Goal: Task Accomplishment & Management: Manage account settings

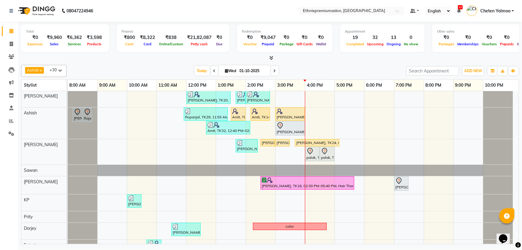
scroll to position [113, 0]
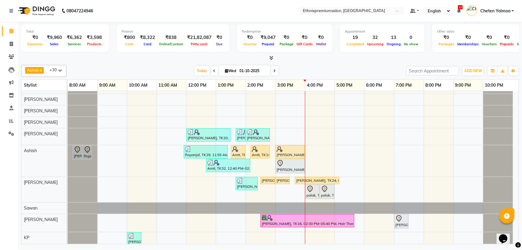
click at [357, 154] on div "Sareeka, TK04, 05:30 PM-06:30 PM, Haircut - Top Tier Women Hair Cut [PERSON_NAM…" at bounding box center [293, 229] width 451 height 502
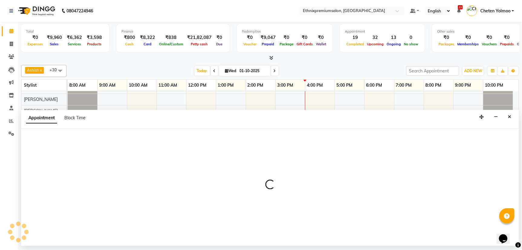
select select "62328"
select select "tentative"
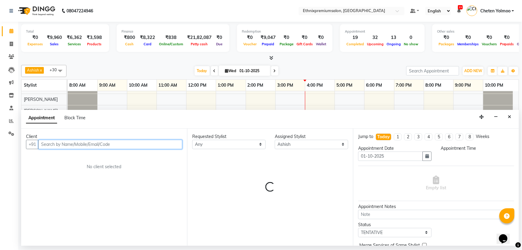
select select "1020"
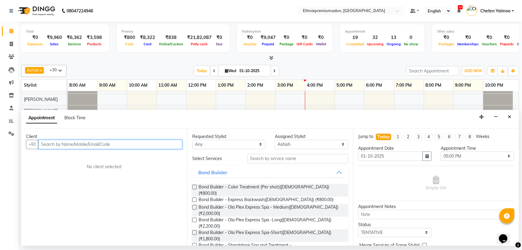
click at [50, 147] on input "text" at bounding box center [110, 144] width 144 height 9
type input "3"
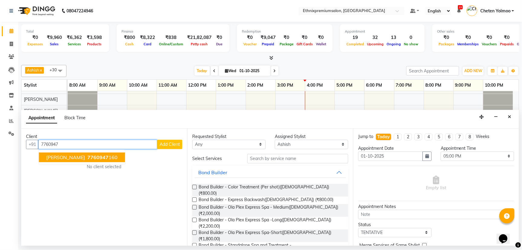
click at [55, 157] on span "[PERSON_NAME]" at bounding box center [65, 157] width 39 height 6
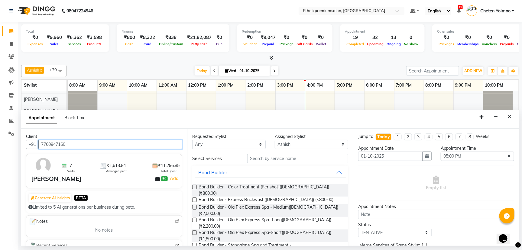
type input "7760947160"
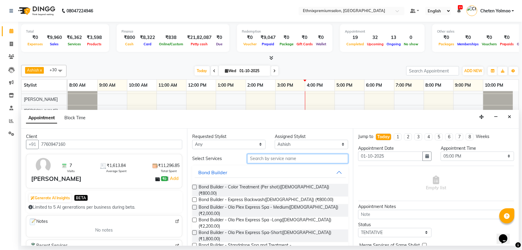
click at [257, 158] on input "text" at bounding box center [297, 158] width 101 height 9
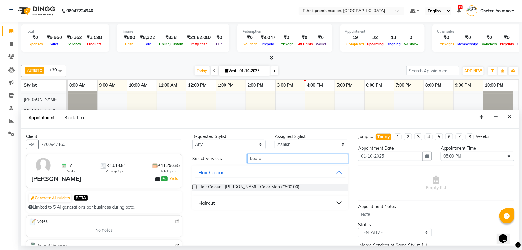
type input "beard"
click at [208, 204] on div "Haircut" at bounding box center [206, 203] width 17 height 7
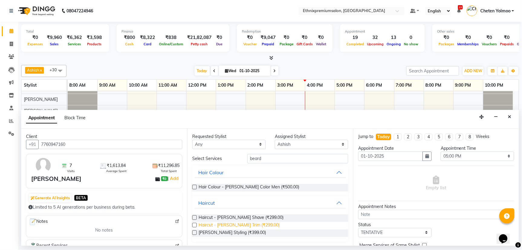
click at [249, 224] on span "Haircut - [PERSON_NAME] Trim (₹299.00)" at bounding box center [239, 226] width 81 height 8
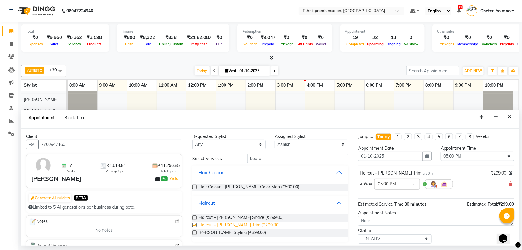
checkbox input "false"
click at [392, 183] on input "text" at bounding box center [391, 184] width 27 height 6
click at [388, 223] on div "05:30 PM" at bounding box center [397, 228] width 45 height 11
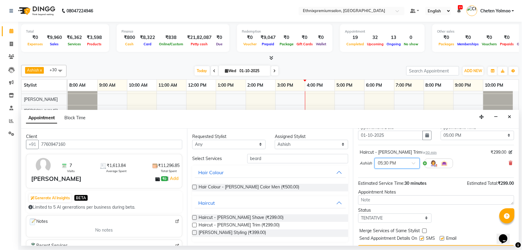
scroll to position [35, 0]
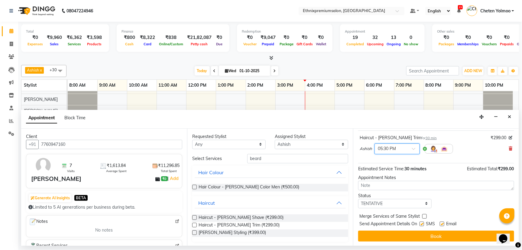
drag, startPoint x: 440, startPoint y: 222, endPoint x: 441, endPoint y: 228, distance: 6.1
click at [440, 222] on label at bounding box center [442, 224] width 5 height 5
click at [440, 223] on input "checkbox" at bounding box center [442, 225] width 4 height 4
checkbox input "false"
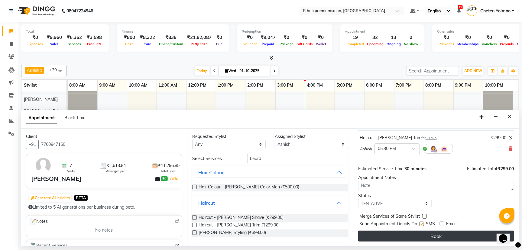
click at [437, 238] on button "Book" at bounding box center [436, 236] width 156 height 11
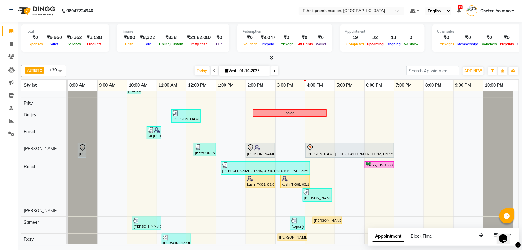
scroll to position [405, 0]
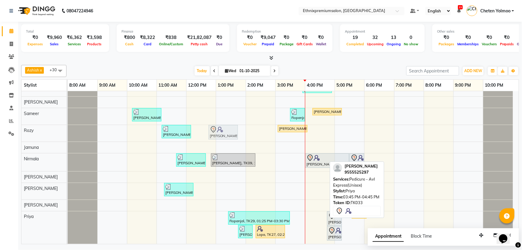
drag, startPoint x: 313, startPoint y: 214, endPoint x: 226, endPoint y: 135, distance: 117.7
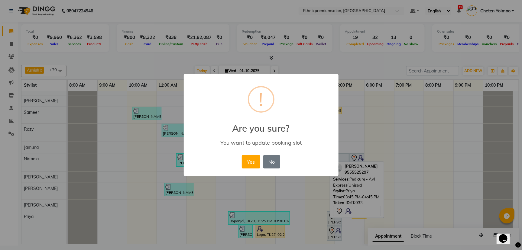
drag, startPoint x: 253, startPoint y: 159, endPoint x: 275, endPoint y: 161, distance: 22.1
click at [255, 159] on button "Yes" at bounding box center [251, 161] width 18 height 13
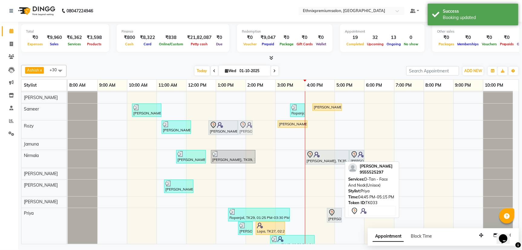
drag, startPoint x: 334, startPoint y: 228, endPoint x: 243, endPoint y: 136, distance: 129.8
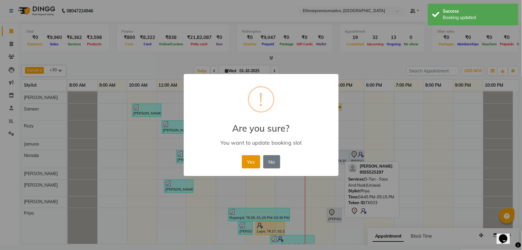
click at [255, 161] on button "Yes" at bounding box center [251, 161] width 18 height 13
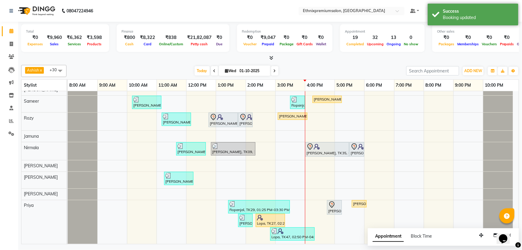
scroll to position [304, 0]
click at [227, 117] on div "[PERSON_NAME], TK33, 12:45 PM-01:45 PM, Pedicure - Avl Express(Unisex)" at bounding box center [223, 120] width 28 height 13
select select "7"
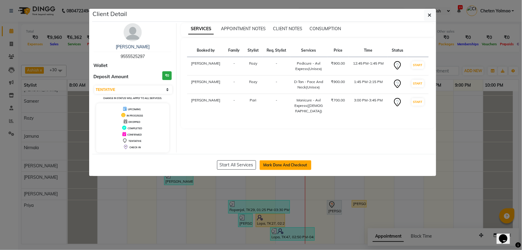
click at [271, 165] on button "Mark Done And Checkout" at bounding box center [286, 166] width 52 height 10
select select "3625"
select select "service"
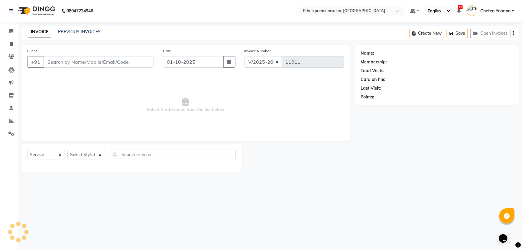
type input "9555525297"
select select "28070"
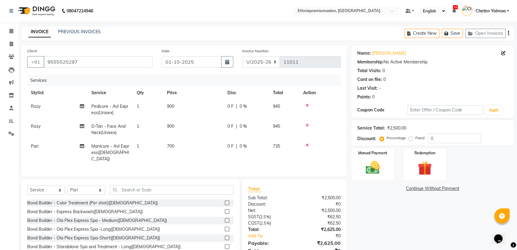
click at [111, 131] on span "D-Tan - Face And Neck(Unisex)" at bounding box center [108, 130] width 34 height 12
select select "89538"
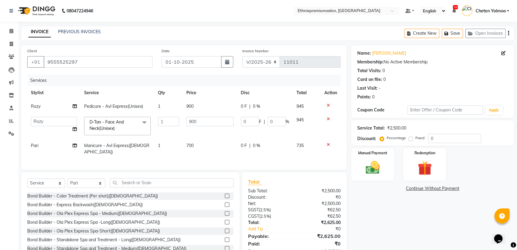
click at [112, 127] on span "D-Tan - Face And Neck(Unisex)" at bounding box center [106, 125] width 34 height 12
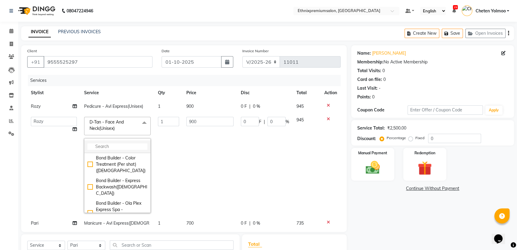
click at [111, 144] on input "multiselect-search" at bounding box center [117, 147] width 60 height 6
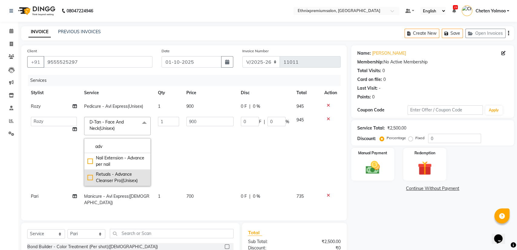
type input "adv"
click at [120, 177] on div "Retuals - Advance Cleanser Pro((Unisex)" at bounding box center [117, 177] width 60 height 13
checkbox input "true"
type input "2000"
click at [92, 103] on td "Pedicure - Avl Express(Unisex)" at bounding box center [117, 107] width 74 height 14
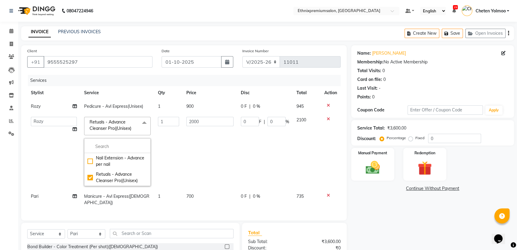
select select "89538"
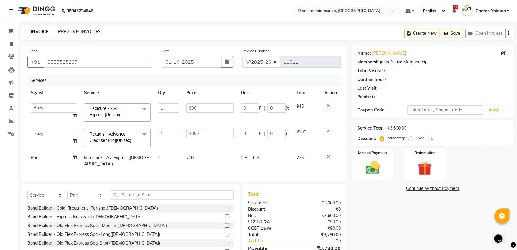
drag, startPoint x: 104, startPoint y: 108, endPoint x: 108, endPoint y: 117, distance: 9.2
click at [104, 109] on span "Pedicure - Avl Express(Unisex)" at bounding box center [104, 112] width 31 height 12
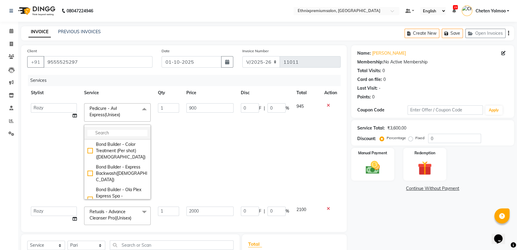
click at [109, 132] on input "multiselect-search" at bounding box center [117, 133] width 60 height 6
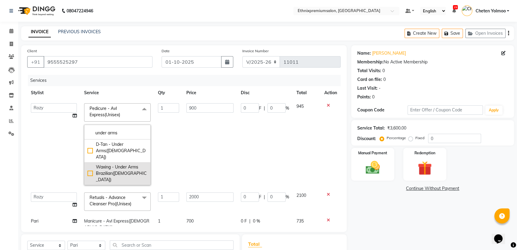
type input "under arms"
click at [111, 164] on div "Waxing - Under Arms Brazilian([DEMOGRAPHIC_DATA])" at bounding box center [117, 173] width 60 height 19
checkbox input "true"
type input "250"
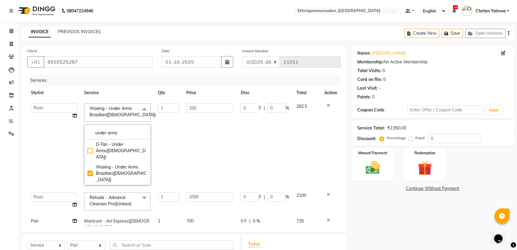
click at [215, 137] on td "250" at bounding box center [210, 144] width 54 height 89
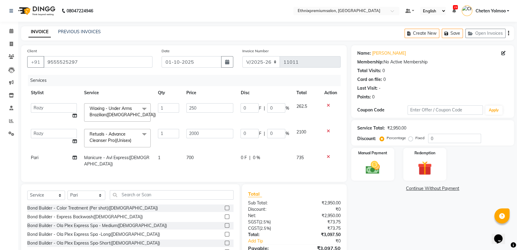
click at [326, 154] on td at bounding box center [330, 161] width 20 height 20
click at [328, 156] on icon at bounding box center [327, 157] width 3 height 4
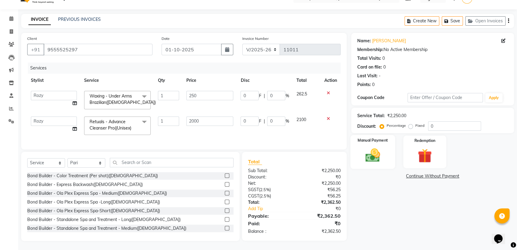
click at [388, 149] on div "Manual Payment" at bounding box center [372, 152] width 45 height 34
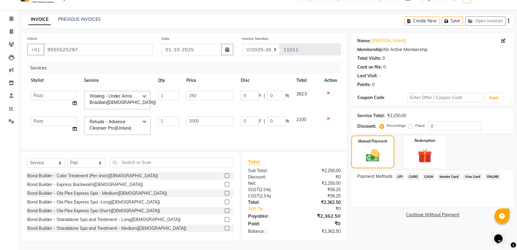
click at [416, 173] on span "CARD" at bounding box center [413, 176] width 13 height 7
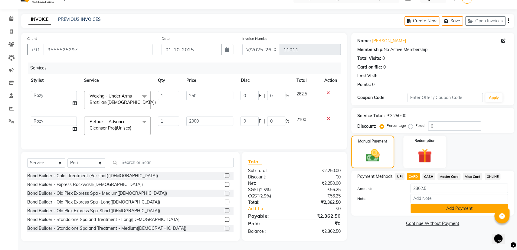
click at [419, 204] on button "Add Payment" at bounding box center [458, 208] width 97 height 9
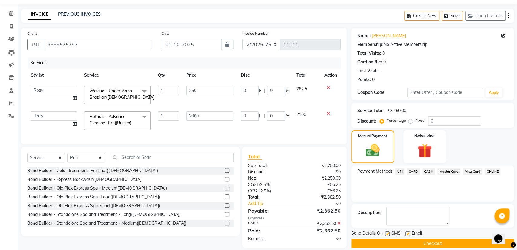
click at [455, 240] on button "Checkout" at bounding box center [432, 243] width 163 height 9
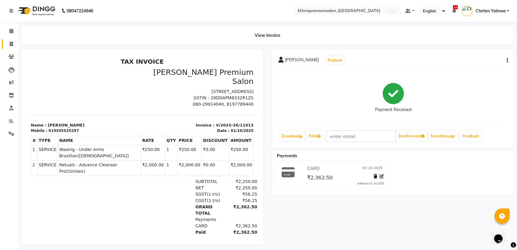
click at [9, 40] on link "Invoice" at bounding box center [9, 44] width 15 height 10
select select "service"
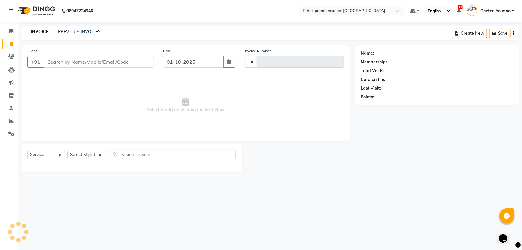
type input "11015"
select select "3625"
click at [11, 33] on icon at bounding box center [11, 31] width 4 height 5
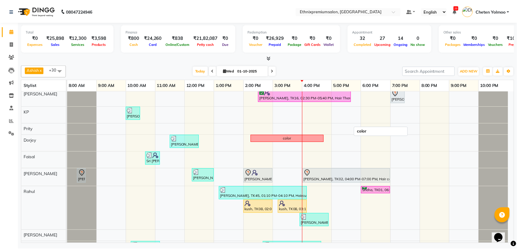
scroll to position [302, 0]
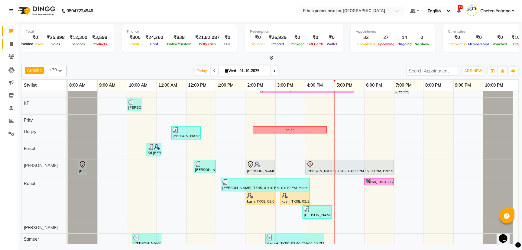
click at [11, 44] on icon at bounding box center [11, 44] width 3 height 5
select select "service"
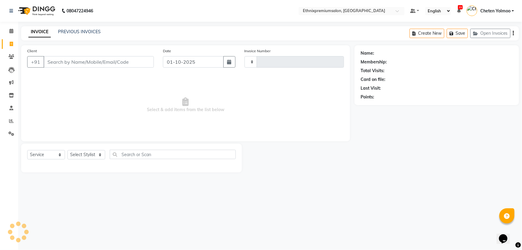
type input "11015"
select select "3625"
click at [50, 60] on input "Client" at bounding box center [99, 61] width 110 height 11
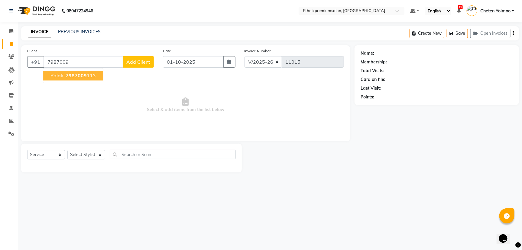
click at [79, 75] on span "7987009" at bounding box center [76, 76] width 21 height 6
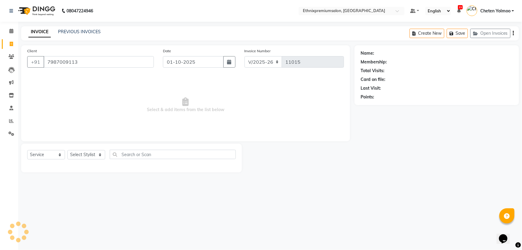
type input "7987009113"
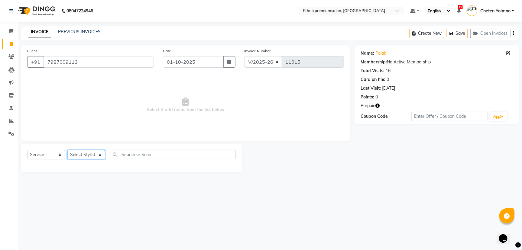
click at [83, 157] on select "Select Stylist Amoi [PERSON_NAME] [PERSON_NAME] Yolmoo Deepa Dorjey [PERSON_NAM…" at bounding box center [86, 154] width 38 height 9
select select "28070"
click at [67, 150] on select "Select Stylist Amoi [PERSON_NAME] [PERSON_NAME] Yolmoo Deepa Dorjey [PERSON_NAM…" at bounding box center [86, 154] width 38 height 9
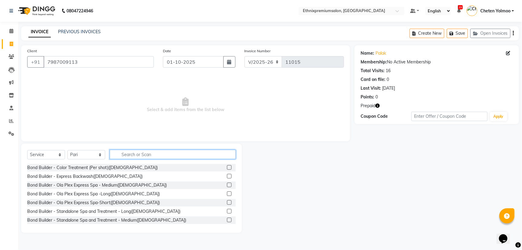
click at [127, 151] on input "text" at bounding box center [173, 154] width 126 height 9
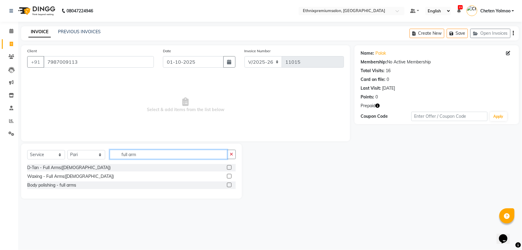
type input "full arm"
click at [230, 176] on label at bounding box center [229, 176] width 5 height 5
click at [230, 176] on input "checkbox" at bounding box center [229, 177] width 4 height 4
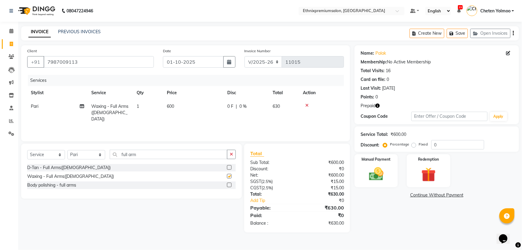
checkbox input "false"
drag, startPoint x: 151, startPoint y: 156, endPoint x: 240, endPoint y: 4, distance: 176.7
click at [151, 156] on input "full arm" at bounding box center [169, 154] width 118 height 9
type input "full leg"
click at [230, 176] on label at bounding box center [229, 176] width 5 height 5
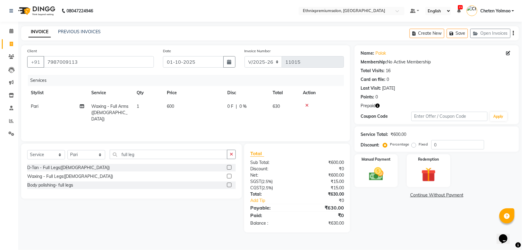
click at [230, 176] on input "checkbox" at bounding box center [229, 177] width 4 height 4
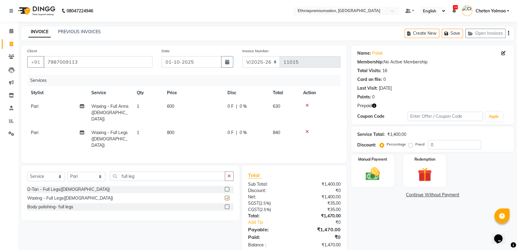
checkbox input "false"
click at [147, 172] on input "full leg" at bounding box center [167, 176] width 115 height 9
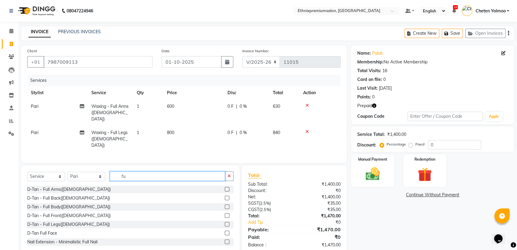
type input "f"
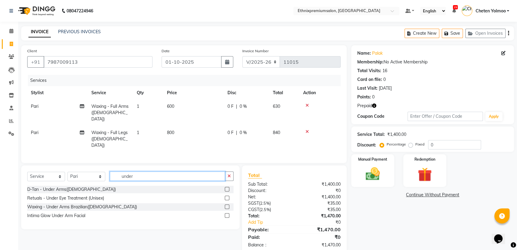
type input "under"
click at [228, 205] on label at bounding box center [227, 207] width 5 height 5
click at [228, 205] on input "checkbox" at bounding box center [227, 207] width 4 height 4
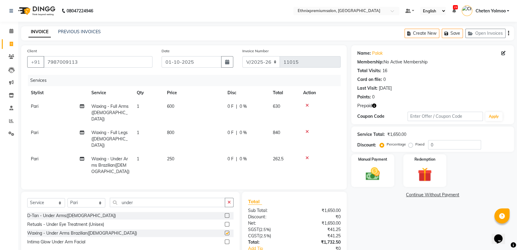
checkbox input "false"
drag, startPoint x: 151, startPoint y: 193, endPoint x: 169, endPoint y: 159, distance: 38.5
click at [151, 198] on input "under" at bounding box center [167, 202] width 115 height 9
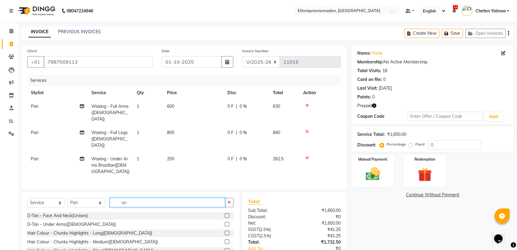
type input "u"
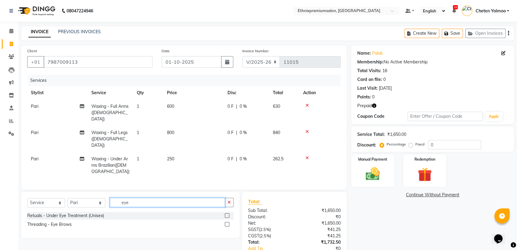
type input "eye"
click at [227, 222] on label at bounding box center [227, 224] width 5 height 5
click at [227, 223] on input "checkbox" at bounding box center [227, 225] width 4 height 4
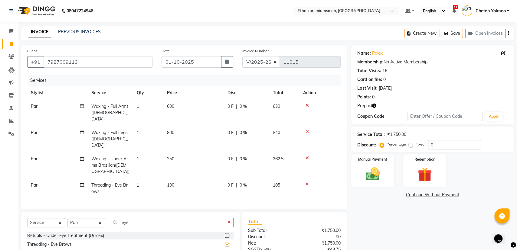
checkbox input "false"
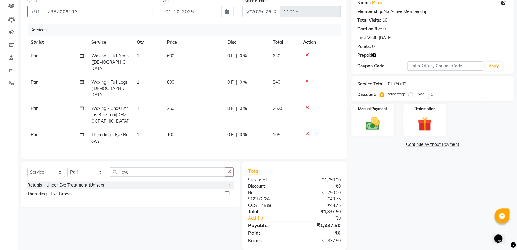
scroll to position [52, 0]
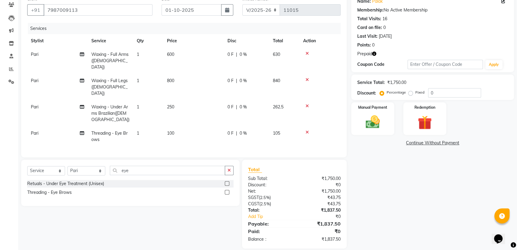
click at [374, 53] on icon "button" at bounding box center [374, 54] width 4 height 4
click at [378, 119] on img at bounding box center [372, 122] width 24 height 17
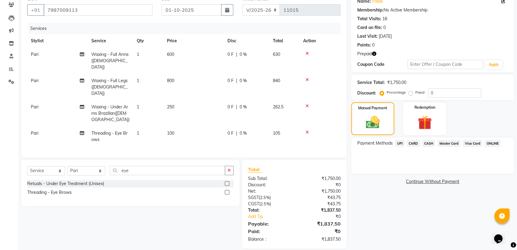
click at [415, 142] on span "CARD" at bounding box center [413, 143] width 13 height 7
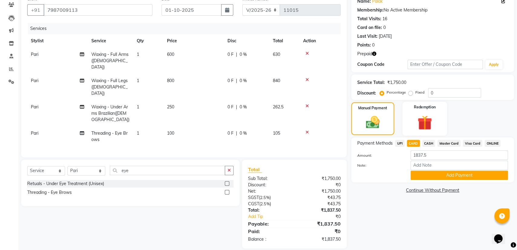
click at [424, 112] on div "Redemption" at bounding box center [424, 119] width 45 height 34
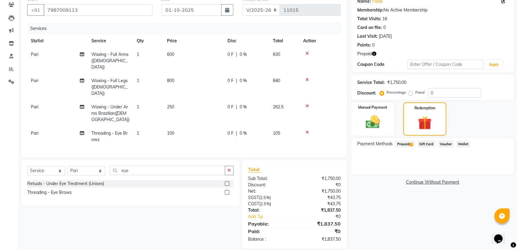
click at [410, 144] on span "1" at bounding box center [410, 145] width 3 height 4
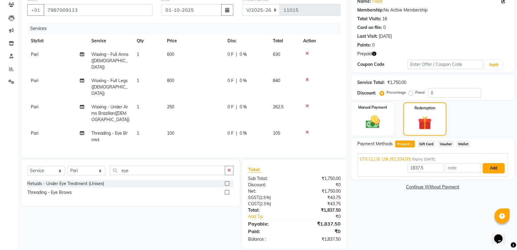
click at [490, 167] on button "Add" at bounding box center [493, 168] width 22 height 10
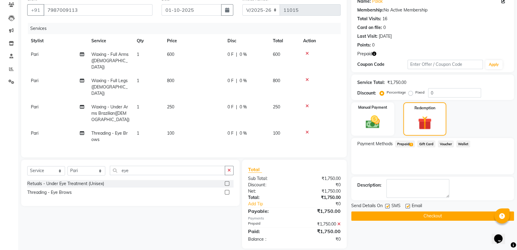
click at [434, 214] on button "Checkout" at bounding box center [432, 216] width 163 height 9
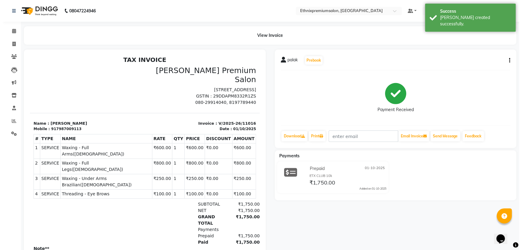
scroll to position [2, 0]
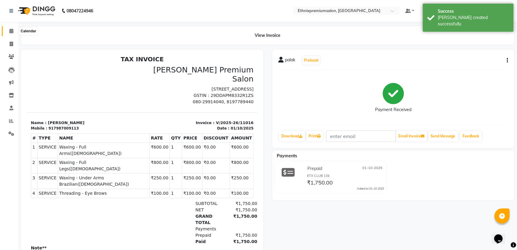
click at [11, 32] on icon at bounding box center [11, 31] width 4 height 5
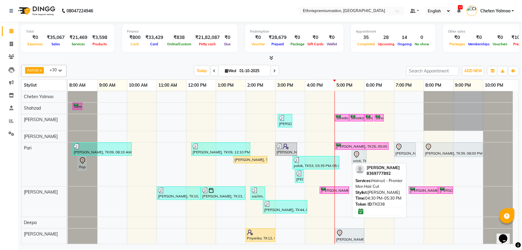
click at [330, 191] on div "[PERSON_NAME], TK38, 04:30 PM-05:30 PM, Haircut - Premier Men Hair Cut" at bounding box center [334, 191] width 28 height 6
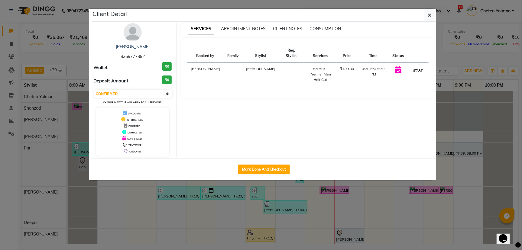
click at [418, 67] on button "START" at bounding box center [418, 71] width 12 height 8
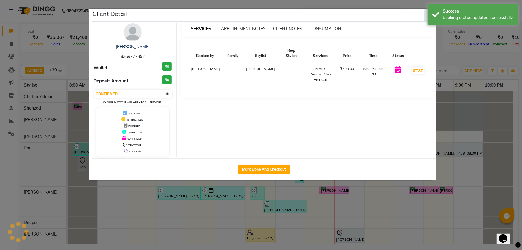
select select "1"
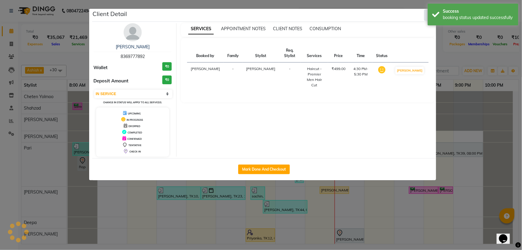
click at [427, 16] on button "button" at bounding box center [429, 14] width 11 height 11
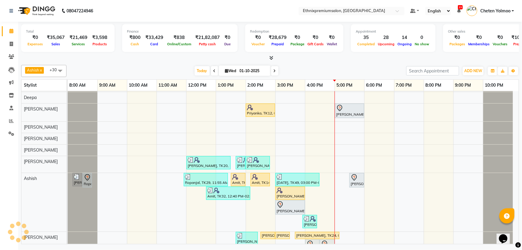
scroll to position [113, 0]
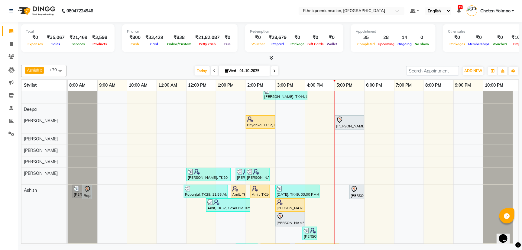
drag, startPoint x: 305, startPoint y: 112, endPoint x: 301, endPoint y: 118, distance: 7.1
drag, startPoint x: 301, startPoint y: 118, endPoint x: 289, endPoint y: 60, distance: 59.4
click at [289, 60] on div at bounding box center [270, 58] width 498 height 6
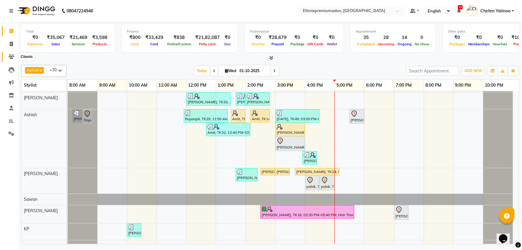
click at [11, 58] on icon at bounding box center [11, 56] width 6 height 5
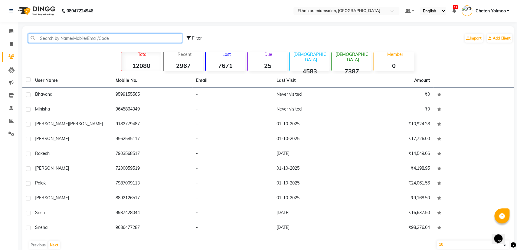
click at [46, 41] on input "text" at bounding box center [105, 38] width 154 height 9
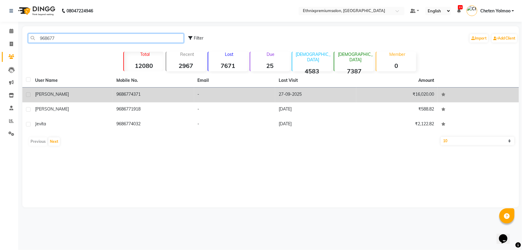
type input "968677"
click at [129, 95] on td "9686774371" at bounding box center [153, 95] width 81 height 15
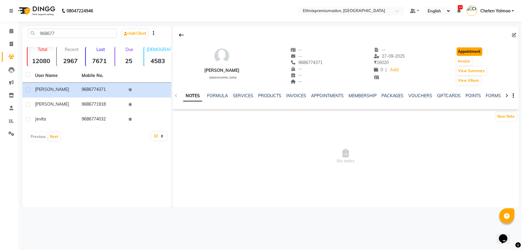
click at [459, 50] on button "Appointment" at bounding box center [470, 51] width 26 height 8
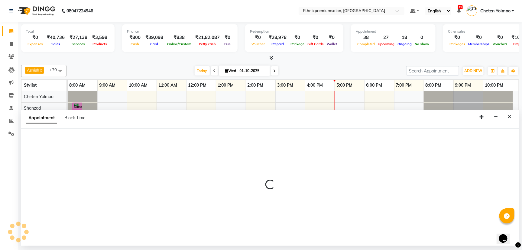
select select "tentative"
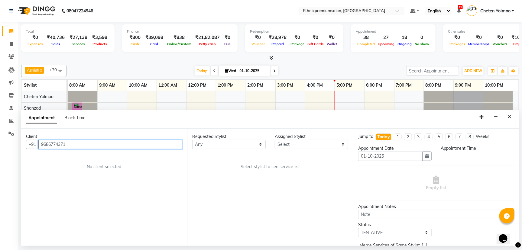
select select "540"
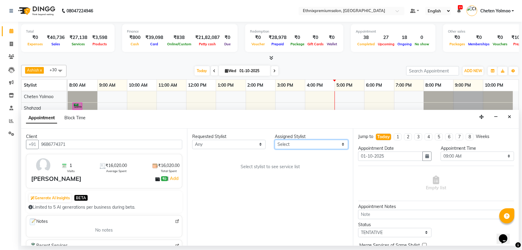
click at [279, 143] on select "Select Amoi [PERSON_NAME] [PERSON_NAME] Yolmoo Deepa Dorjey [PERSON_NAME] [PERS…" at bounding box center [311, 144] width 73 height 9
select select "37443"
click at [275, 140] on select "Select Amoi [PERSON_NAME] [PERSON_NAME] Yolmoo Deepa Dorjey [PERSON_NAME] [PERS…" at bounding box center [311, 144] width 73 height 9
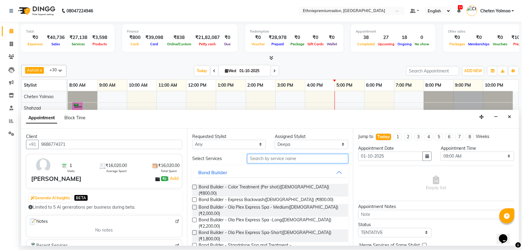
click at [258, 160] on input "text" at bounding box center [297, 158] width 101 height 9
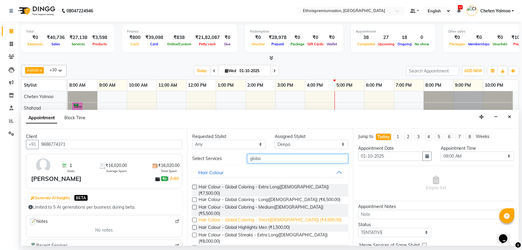
type input "globa"
click at [281, 217] on span "Hair Colour - Global Coloring - Short([DEMOGRAPHIC_DATA]) (₹4,500.00)" at bounding box center [270, 221] width 143 height 8
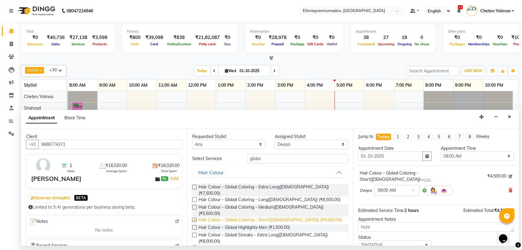
checkbox input "false"
click at [406, 187] on div "× 09:00 AM" at bounding box center [396, 190] width 45 height 11
click at [391, 229] on div "04:00 PM" at bounding box center [397, 234] width 45 height 11
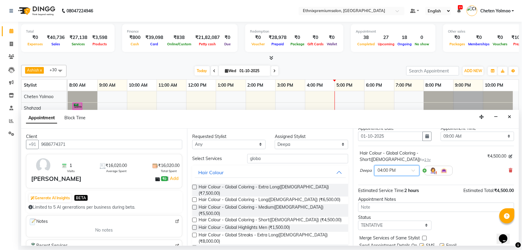
scroll to position [35, 0]
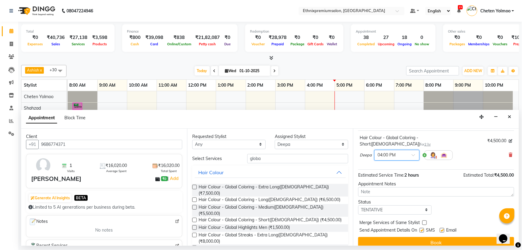
click at [442, 228] on label at bounding box center [442, 230] width 5 height 5
click at [442, 229] on input "checkbox" at bounding box center [442, 231] width 4 height 4
checkbox input "false"
drag, startPoint x: 80, startPoint y: 12, endPoint x: 232, endPoint y: 14, distance: 152.1
click at [232, 14] on nav "08047224946 Select Location × Ethnixpremiumsalon, Brookfield Default Panel My P…" at bounding box center [261, 11] width 522 height 22
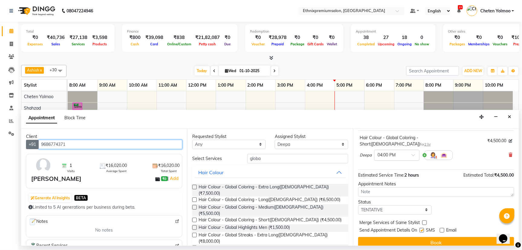
drag, startPoint x: 76, startPoint y: 146, endPoint x: 35, endPoint y: 148, distance: 41.2
click at [35, 148] on div "[PHONE_NUMBER]" at bounding box center [104, 144] width 156 height 9
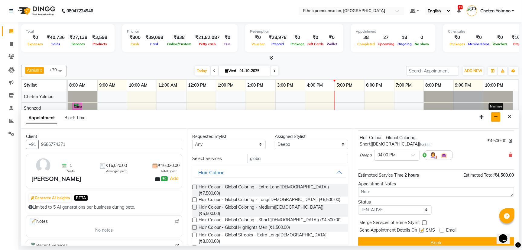
click at [497, 115] on icon "button" at bounding box center [496, 117] width 4 height 4
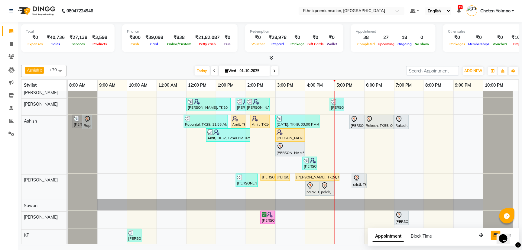
scroll to position [189, 0]
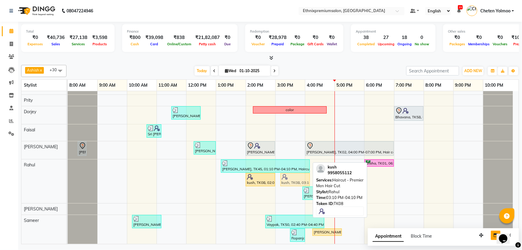
click at [68, 178] on div "[PERSON_NAME], TK45, 01:10 PM-04:10 PM, Haircut - Premier Men Hair Cut ,Haircut…" at bounding box center [68, 182] width 0 height 44
